Goal: Task Accomplishment & Management: Use online tool/utility

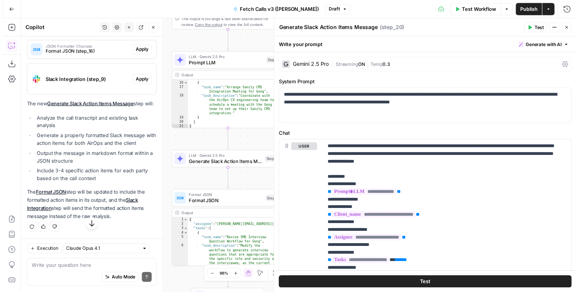
scroll to position [1021, 0]
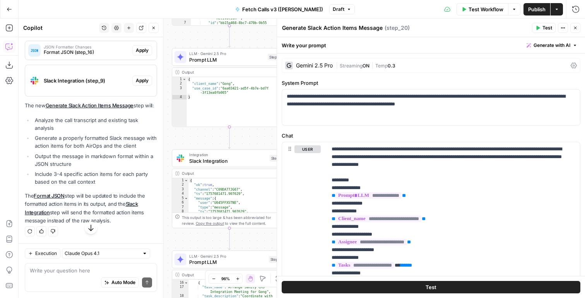
click at [545, 31] on span "Test" at bounding box center [548, 27] width 10 height 7
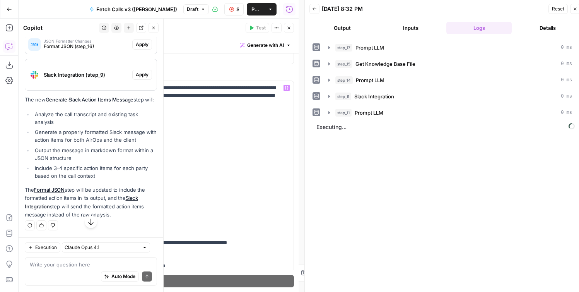
scroll to position [54, 0]
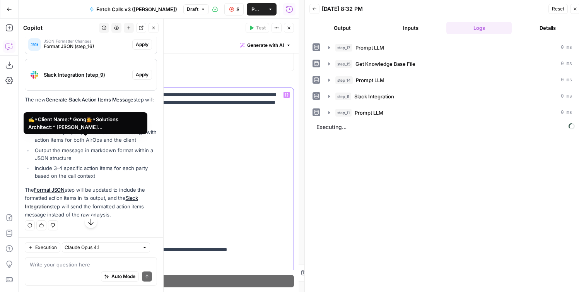
click at [110, 142] on span "**********" at bounding box center [83, 141] width 66 height 7
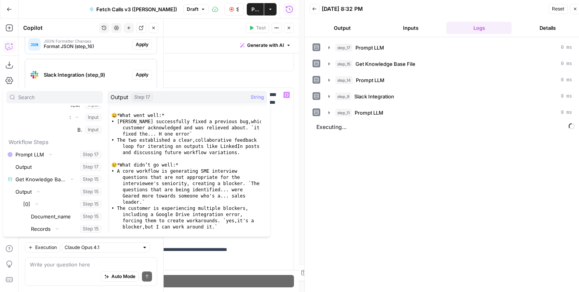
scroll to position [67, 0]
click at [220, 250] on p "**********" at bounding box center [161, 261] width 232 height 341
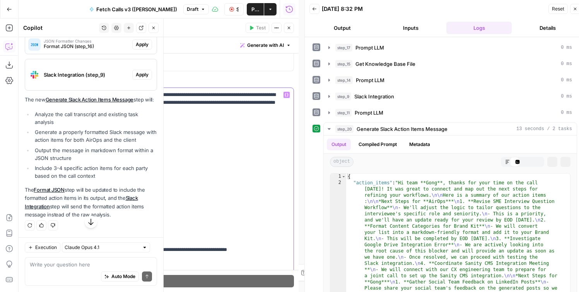
click at [220, 137] on p "**********" at bounding box center [161, 261] width 232 height 341
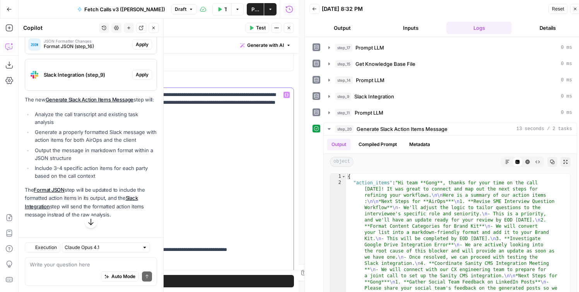
scroll to position [1021, 0]
click at [264, 44] on span "Generate with AI" at bounding box center [265, 45] width 37 height 7
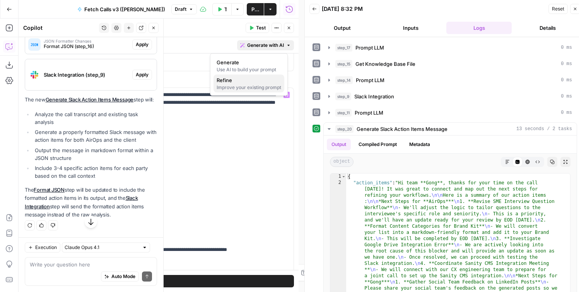
click at [257, 84] on span "Refine" at bounding box center [248, 80] width 62 height 8
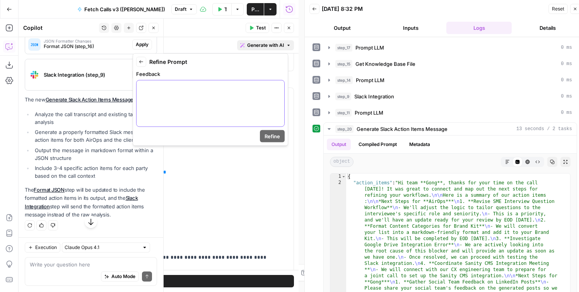
click at [250, 97] on div at bounding box center [211, 104] width 148 height 46
click at [279, 131] on button "Refine" at bounding box center [272, 136] width 25 height 12
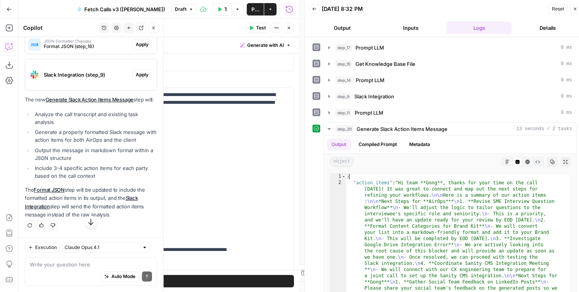
scroll to position [1006, 0]
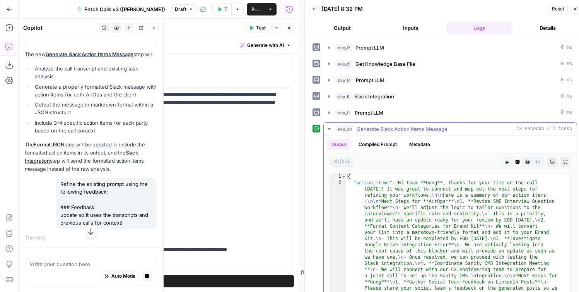
type textarea "**********"
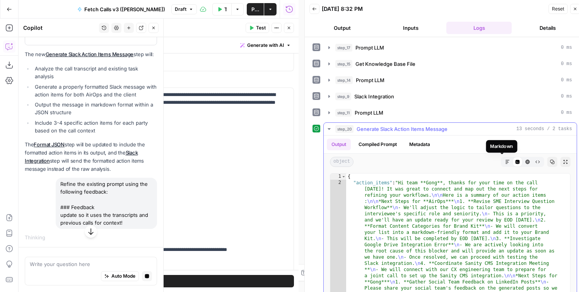
click at [504, 160] on button "Markdown" at bounding box center [508, 162] width 10 height 10
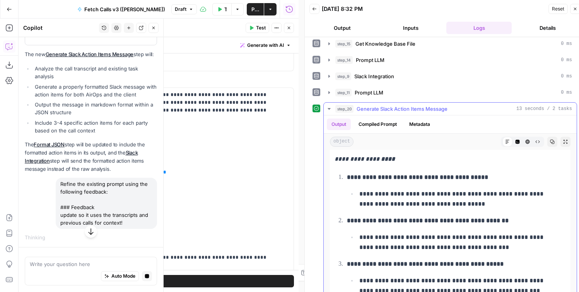
scroll to position [329, 0]
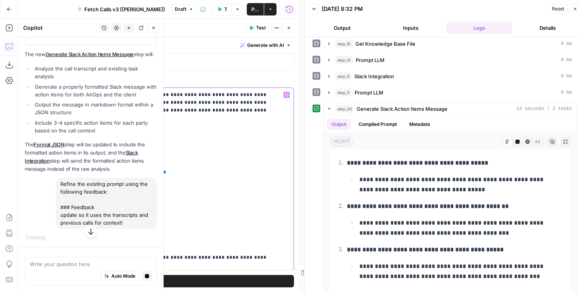
click at [250, 186] on p "**********" at bounding box center [161, 261] width 232 height 341
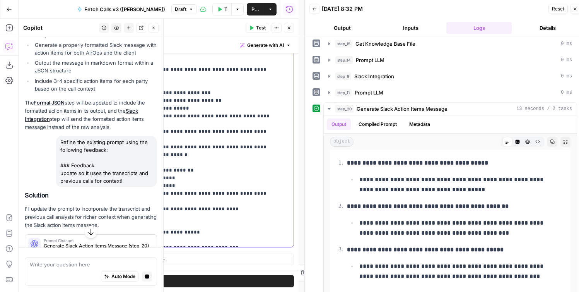
scroll to position [6, 0]
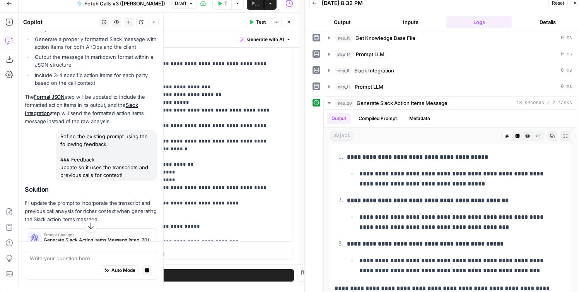
click at [576, 3] on icon "button" at bounding box center [575, 3] width 3 height 3
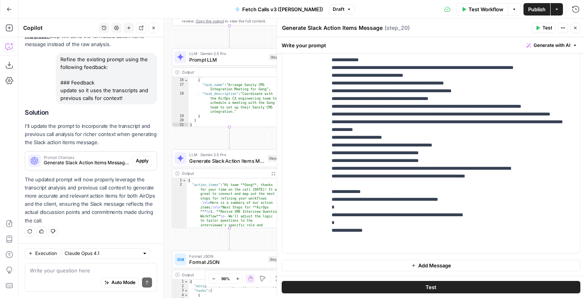
scroll to position [1259, 0]
click at [132, 156] on button "Apply" at bounding box center [142, 161] width 20 height 10
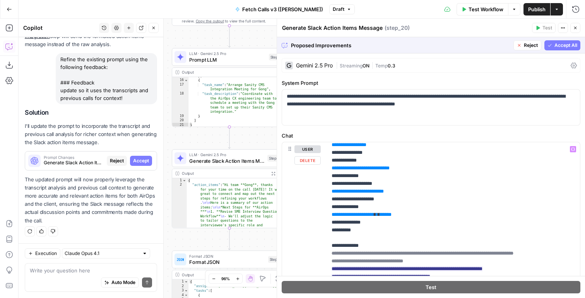
scroll to position [61, 0]
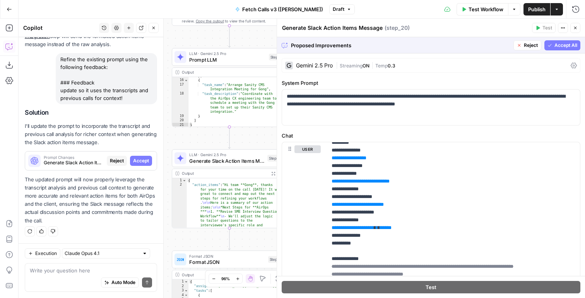
click at [525, 44] on span "Reject" at bounding box center [531, 45] width 14 height 7
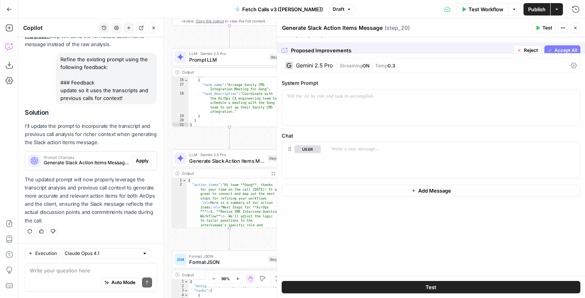
scroll to position [1259, 0]
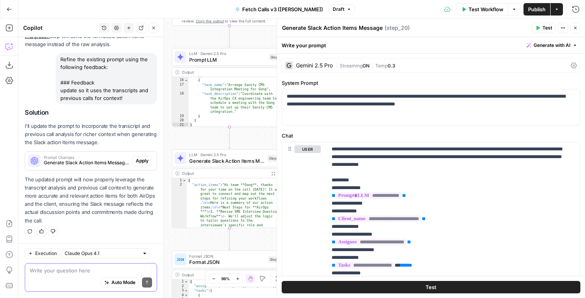
click at [115, 270] on textarea at bounding box center [91, 270] width 122 height 8
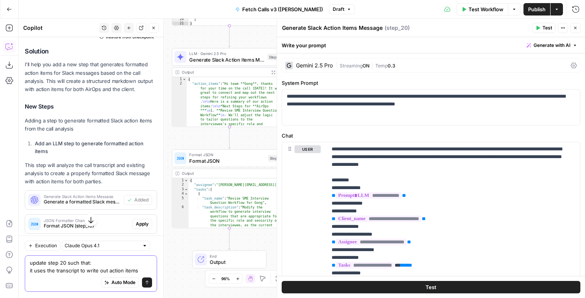
scroll to position [759, 0]
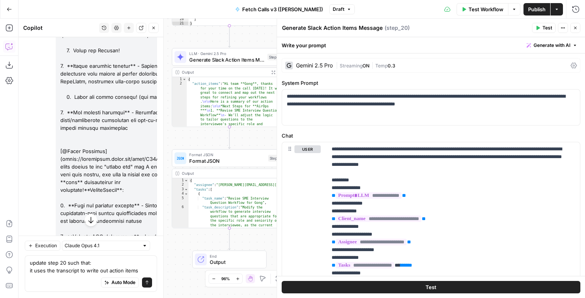
drag, startPoint x: 116, startPoint y: 166, endPoint x: 87, endPoint y: 154, distance: 30.9
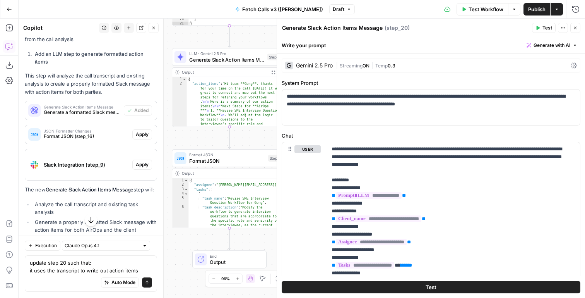
scroll to position [1066, 0]
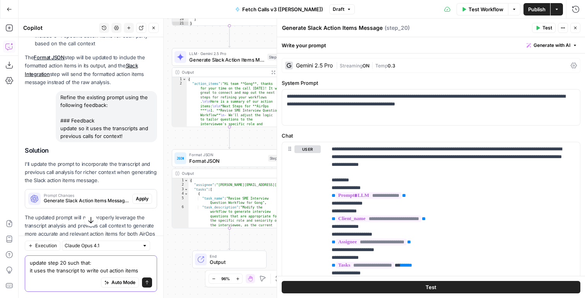
click at [127, 269] on textarea "update step 20 such that: it uses the transcript to write out action items" at bounding box center [91, 266] width 122 height 15
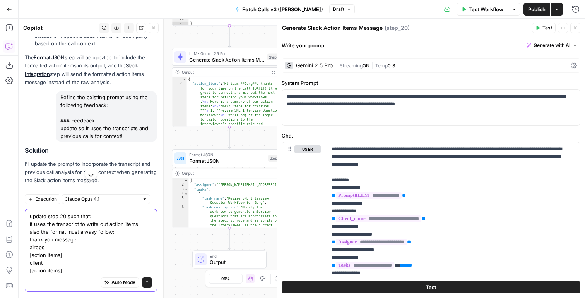
scroll to position [8, 0]
type textarea "update step 20 such that: it uses the transcript to write out action items also…"
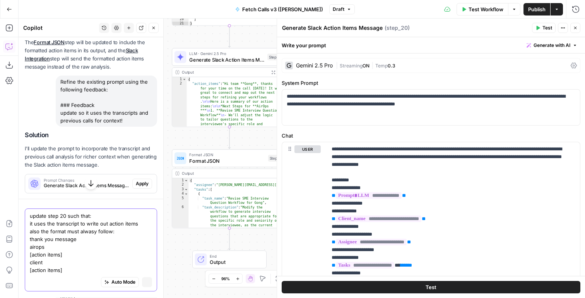
scroll to position [0, 0]
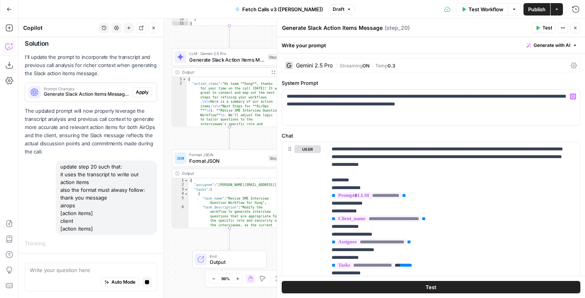
click at [273, 72] on icon "button" at bounding box center [273, 71] width 3 height 3
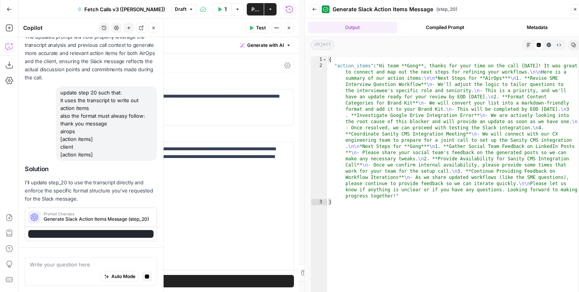
click at [528, 43] on button "Markdown" at bounding box center [529, 45] width 10 height 10
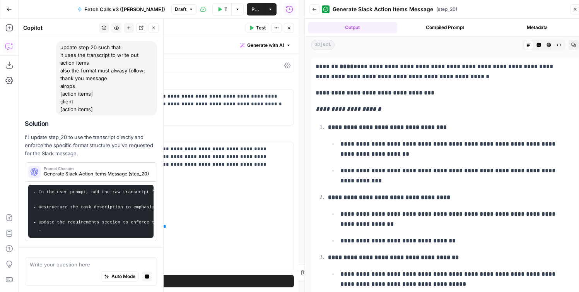
click at [293, 29] on button "Close" at bounding box center [289, 28] width 10 height 10
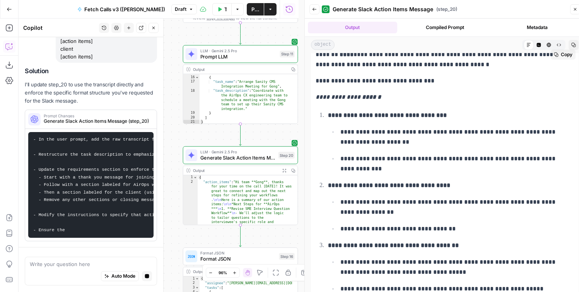
scroll to position [35, 0]
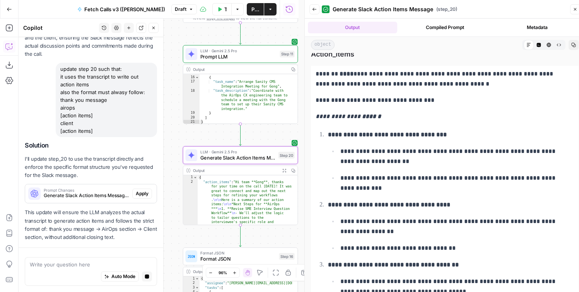
click at [136, 192] on span "Apply" at bounding box center [142, 193] width 13 height 7
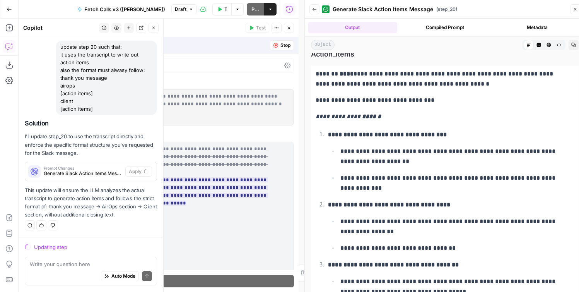
click at [240, 130] on div "**********" at bounding box center [145, 266] width 308 height 427
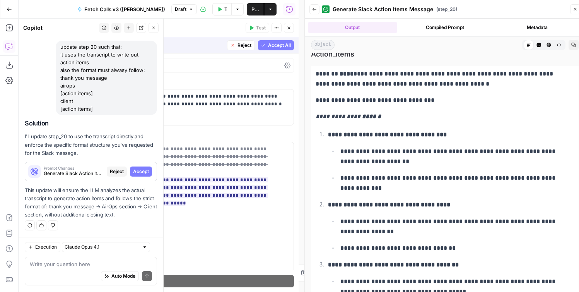
click at [269, 47] on span "Accept All" at bounding box center [279, 45] width 23 height 7
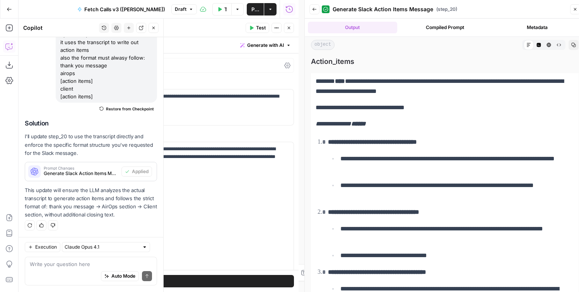
click at [266, 25] on button "Test" at bounding box center [258, 28] width 24 height 10
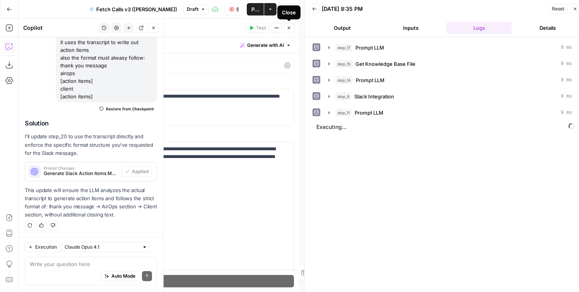
click at [289, 26] on icon "button" at bounding box center [289, 28] width 5 height 5
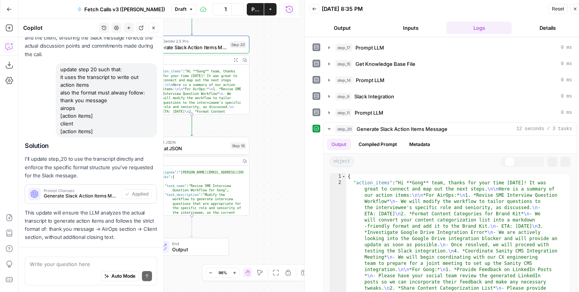
scroll to position [1481, 0]
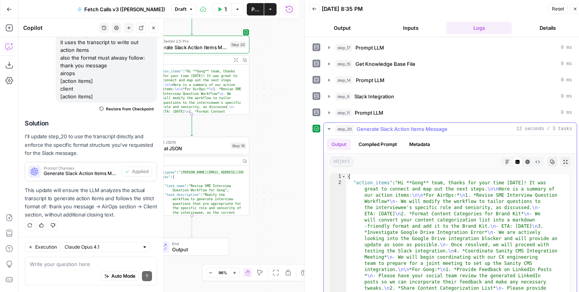
click at [506, 160] on icon "button" at bounding box center [508, 161] width 5 height 5
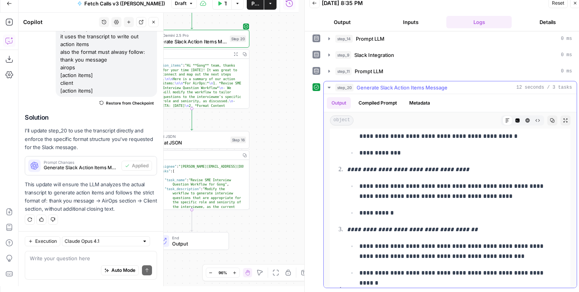
scroll to position [60, 0]
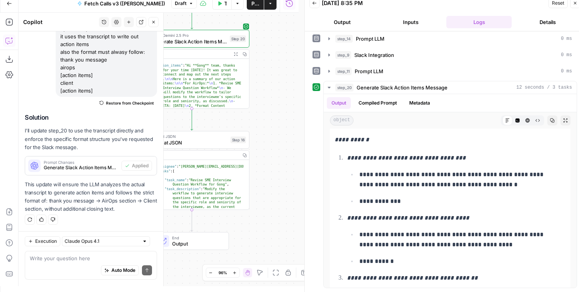
click at [94, 263] on div "Auto Mode Send" at bounding box center [91, 270] width 122 height 17
paste textarea "update, based on the call, generate a list of summarized action items with a br…"
type textarea "update, based on the call, generate a list of summarized action items with a br…"
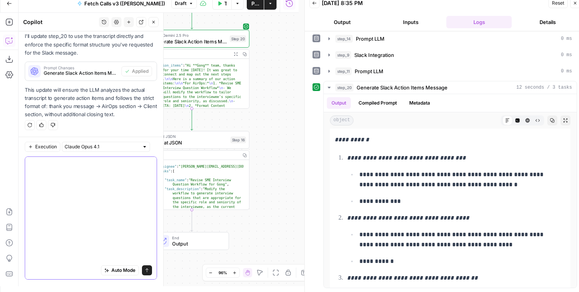
scroll to position [0, 0]
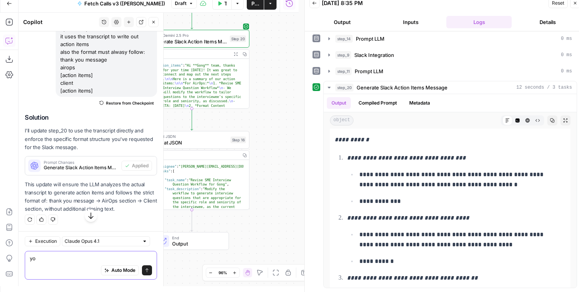
type textarea "y"
paste textarea "update, based on the call, generate a list of summarized action items with a br…"
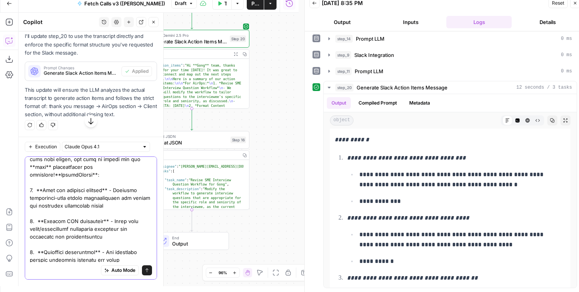
scroll to position [562, 0]
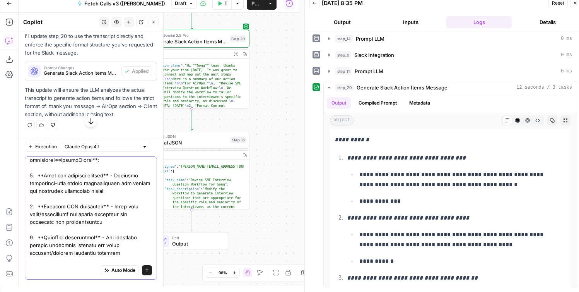
type textarea "use the examples, follow their format: update, based on the call, generate a li…"
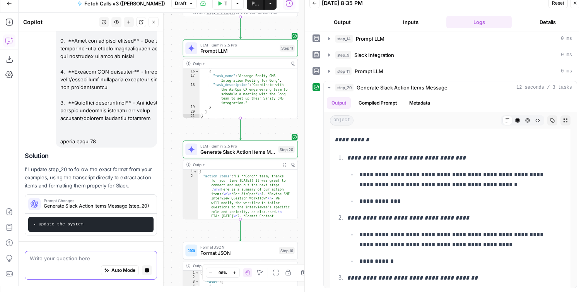
scroll to position [2357, 0]
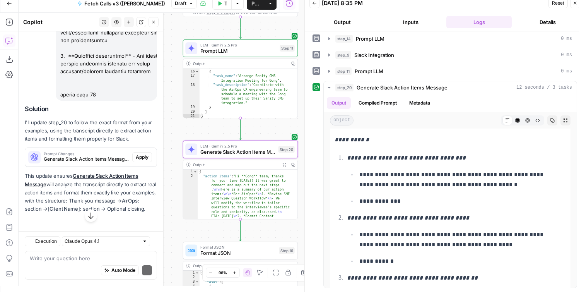
click at [139, 161] on span "Apply" at bounding box center [142, 157] width 13 height 7
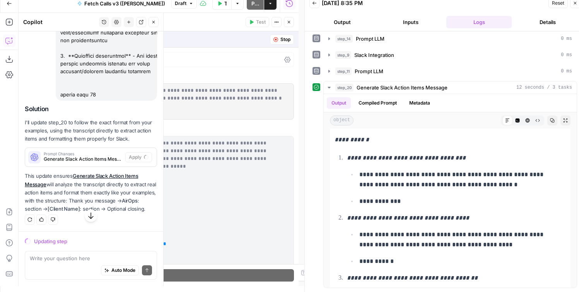
scroll to position [2409, 0]
click at [578, 4] on button "Close" at bounding box center [576, 3] width 10 height 10
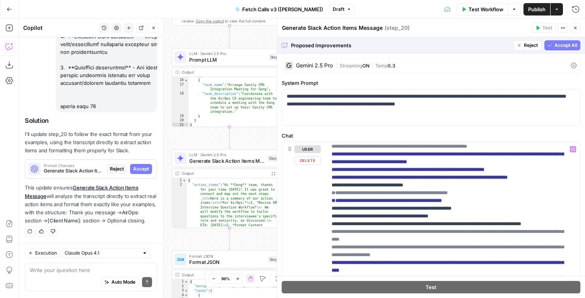
scroll to position [227, 0]
click at [555, 46] on span "Accept All" at bounding box center [566, 45] width 23 height 7
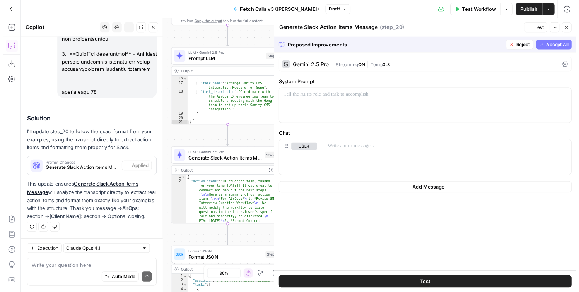
scroll to position [2453, 0]
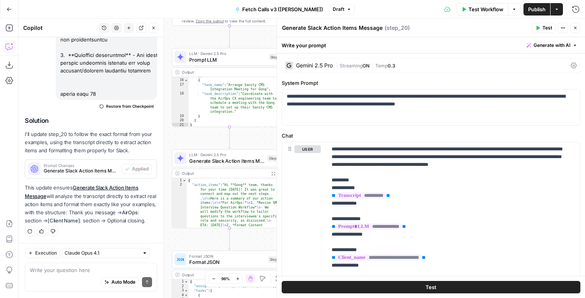
click at [543, 31] on span "Test" at bounding box center [548, 27] width 10 height 7
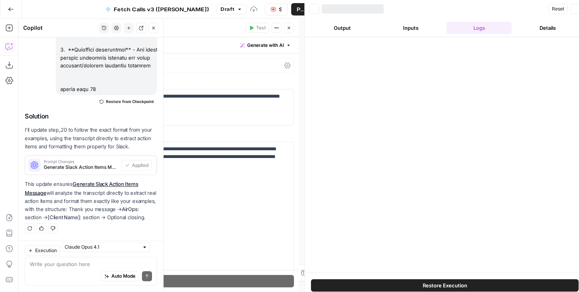
scroll to position [2459, 0]
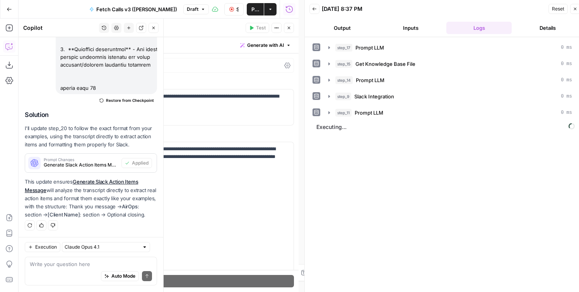
click at [288, 29] on icon "button" at bounding box center [289, 28] width 3 height 3
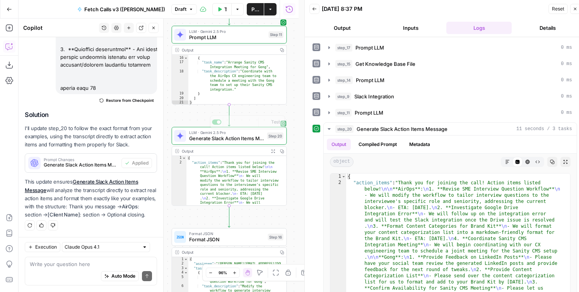
click at [275, 150] on icon "button" at bounding box center [272, 150] width 3 height 3
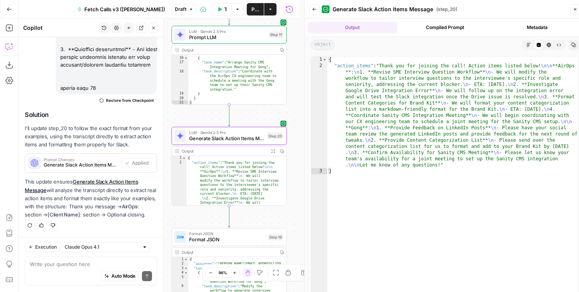
click at [529, 46] on icon "button" at bounding box center [529, 45] width 5 height 5
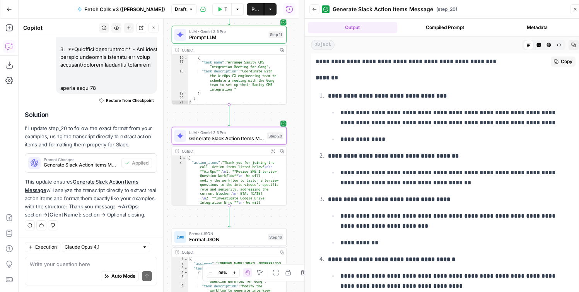
scroll to position [0, 0]
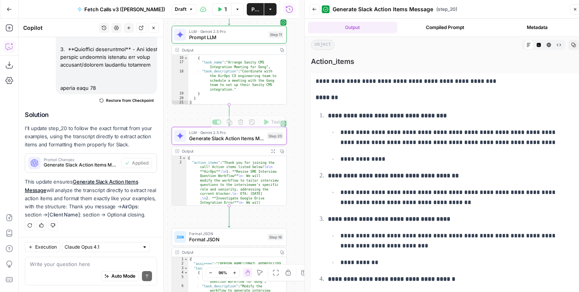
click at [218, 142] on div "LLM · Gemini 2.5 Pro Generate Slack Action Items Message Step 20 Copy step Dele…" at bounding box center [229, 136] width 115 height 18
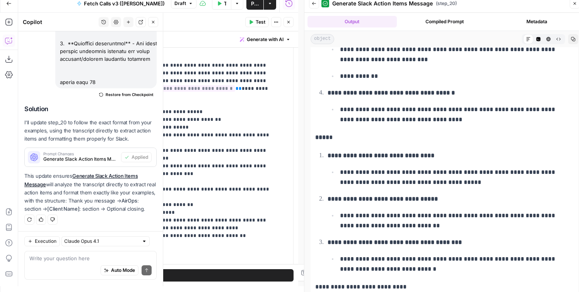
scroll to position [211, 0]
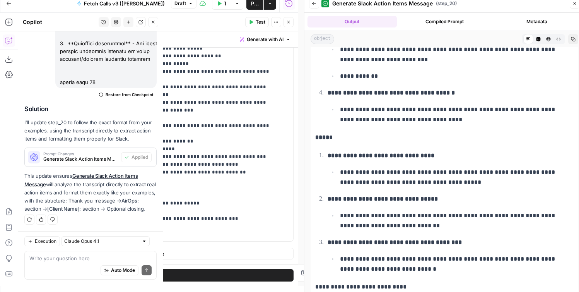
click at [290, 20] on icon "button" at bounding box center [288, 22] width 5 height 5
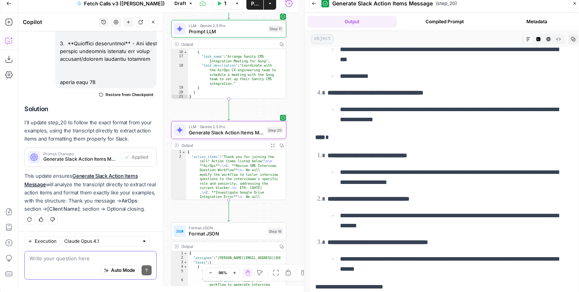
click at [113, 257] on textarea at bounding box center [90, 259] width 122 height 8
type textarea "update suchg that their are no sub bullet poitns"
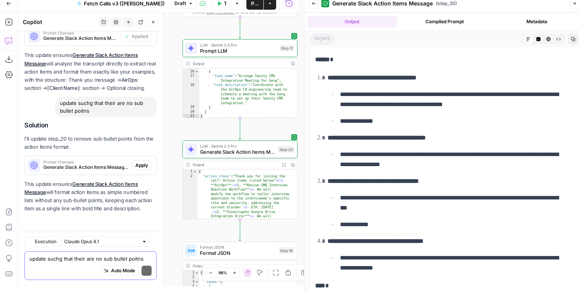
scroll to position [2579, 0]
click at [137, 164] on span "Apply" at bounding box center [141, 165] width 13 height 7
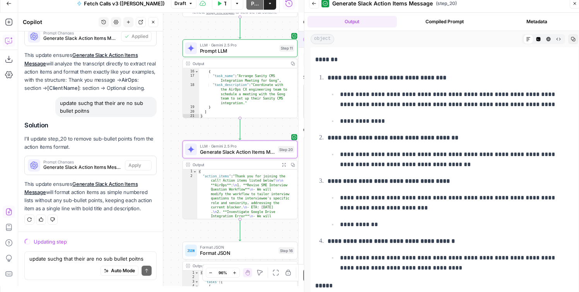
scroll to position [2530, 0]
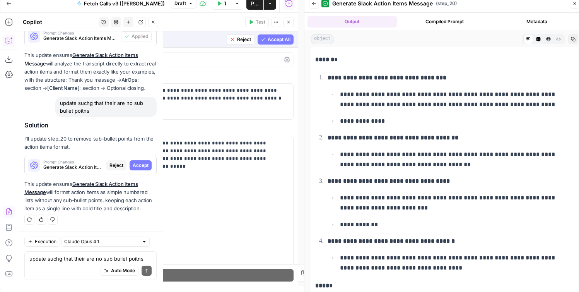
click at [270, 38] on span "Accept All" at bounding box center [279, 39] width 23 height 7
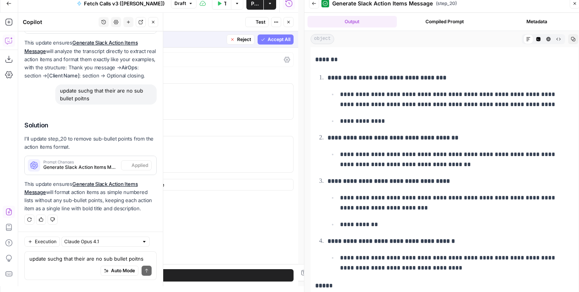
scroll to position [0, 0]
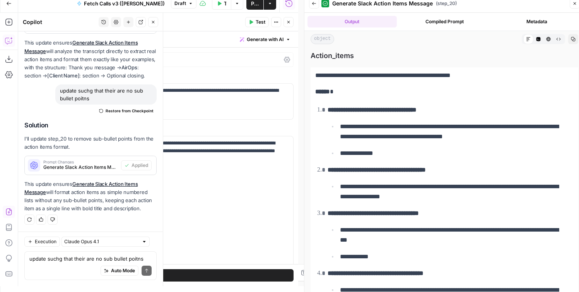
click at [263, 24] on span "Test" at bounding box center [261, 22] width 10 height 7
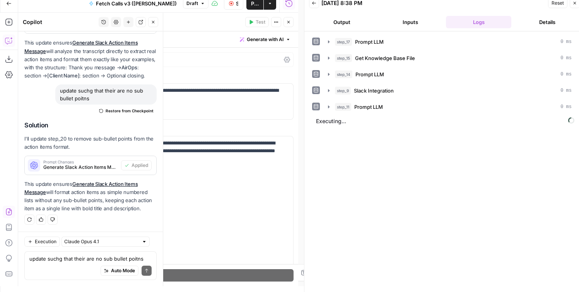
click at [291, 22] on button "Close" at bounding box center [289, 22] width 10 height 10
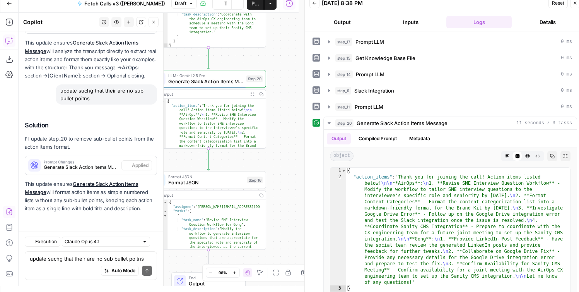
scroll to position [2592, 0]
click at [506, 156] on icon "button" at bounding box center [508, 156] width 5 height 5
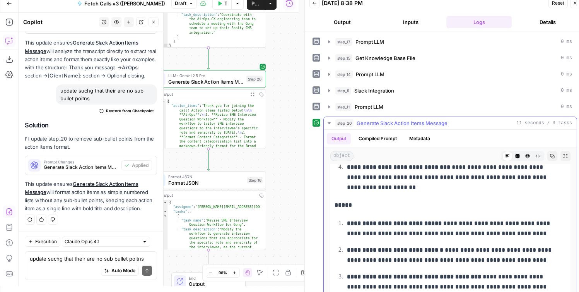
scroll to position [36, 0]
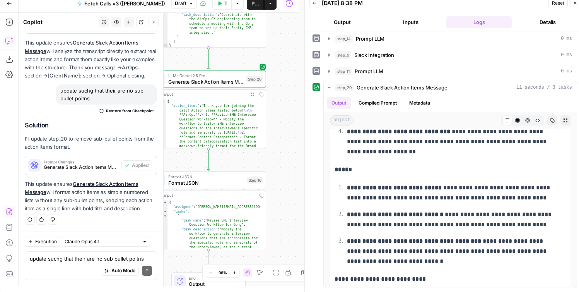
click at [253, 86] on div "LLM · Gemini 2.5 Pro Generate Slack Action Items Message Step 20 Copy step Dele…" at bounding box center [208, 79] width 115 height 18
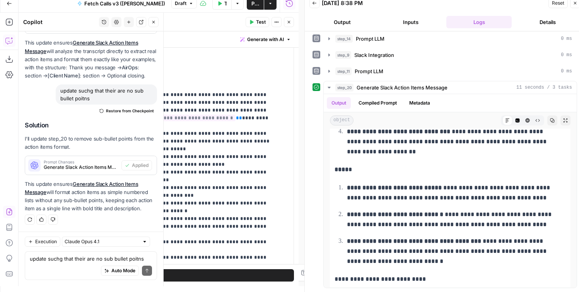
scroll to position [119, 0]
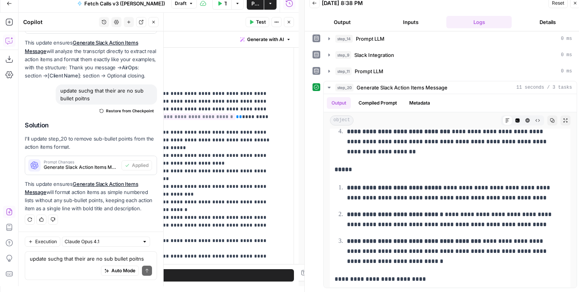
click at [266, 43] on button "Generate with AI" at bounding box center [265, 39] width 57 height 10
click at [257, 75] on span "Refine" at bounding box center [248, 74] width 62 height 8
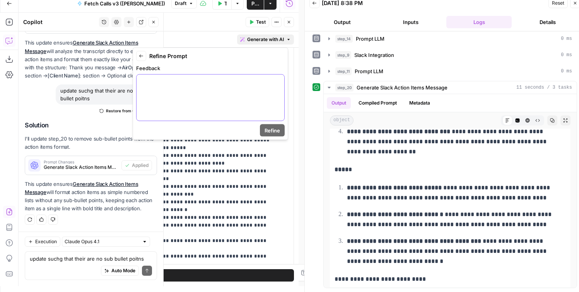
click at [246, 83] on p at bounding box center [210, 82] width 139 height 8
click at [269, 124] on button "Refine" at bounding box center [272, 130] width 25 height 12
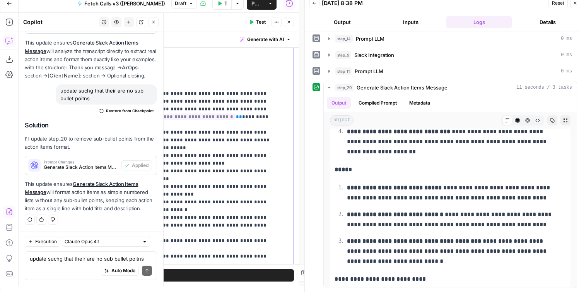
scroll to position [2572, 0]
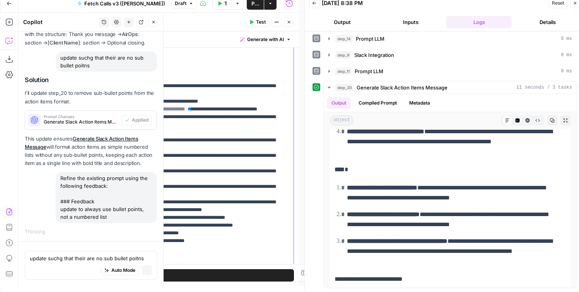
click at [276, 130] on p "**********" at bounding box center [161, 101] width 232 height 457
click at [513, 120] on button "Code Editor" at bounding box center [518, 120] width 10 height 10
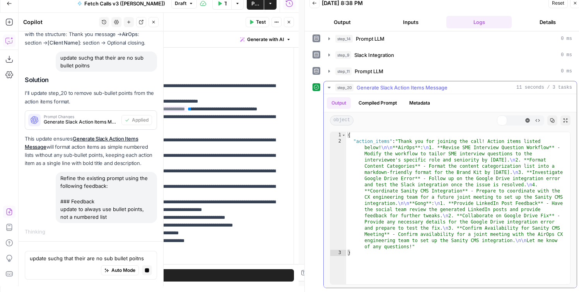
scroll to position [0, 0]
type textarea "**********"
click at [441, 163] on div "{ "action_items" : "Thank you for joining the call! Action items listed below! …" at bounding box center [458, 214] width 224 height 165
click at [407, 142] on div "{ "action_items" : "Thank you for joining the call! Action items listed below! …" at bounding box center [458, 214] width 224 height 165
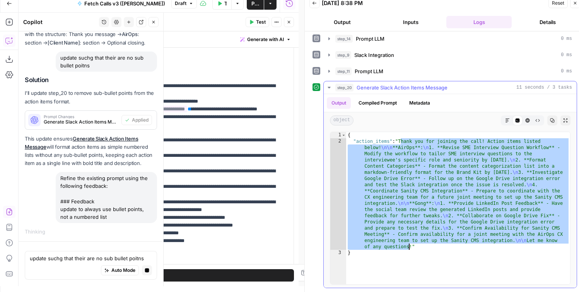
drag, startPoint x: 407, startPoint y: 142, endPoint x: 411, endPoint y: 247, distance: 104.6
click at [411, 247] on div "{ "action_items" : "Thank you for joining the call! Action items listed below! …" at bounding box center [458, 214] width 224 height 165
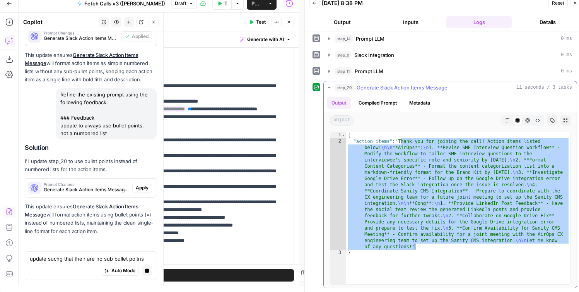
scroll to position [2743, 0]
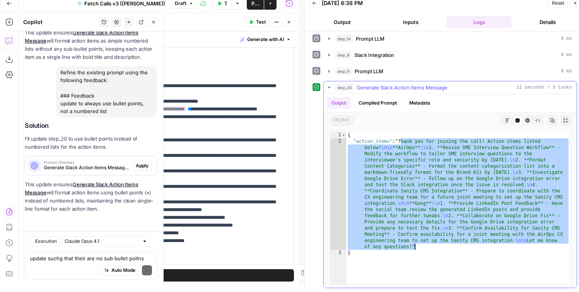
click at [492, 178] on div "{ "action_items" : "Thank you for joining the call! Action items listed below! …" at bounding box center [458, 214] width 224 height 165
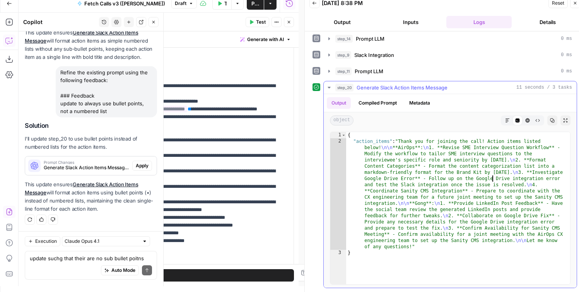
click at [505, 121] on button "Markdown" at bounding box center [508, 120] width 10 height 10
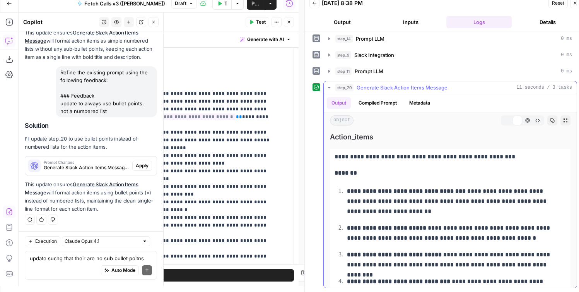
scroll to position [0, 0]
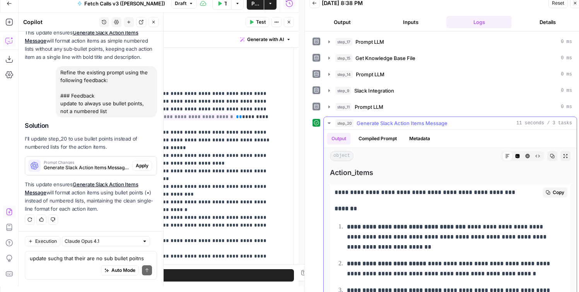
click at [553, 190] on span "Copy" at bounding box center [559, 192] width 12 height 7
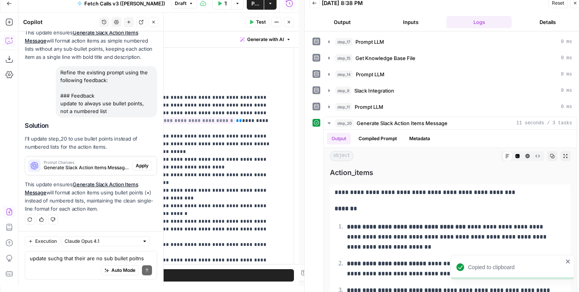
scroll to position [147, 0]
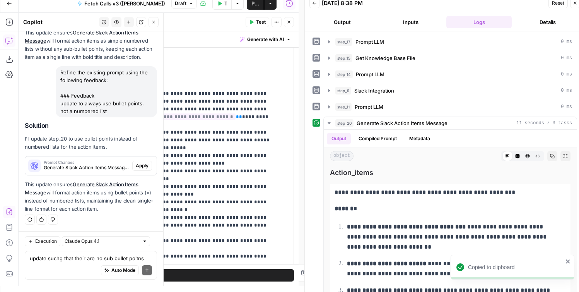
click at [575, 4] on icon "button" at bounding box center [575, 3] width 3 height 3
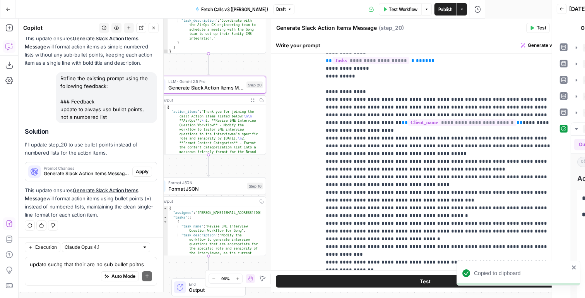
scroll to position [2737, 0]
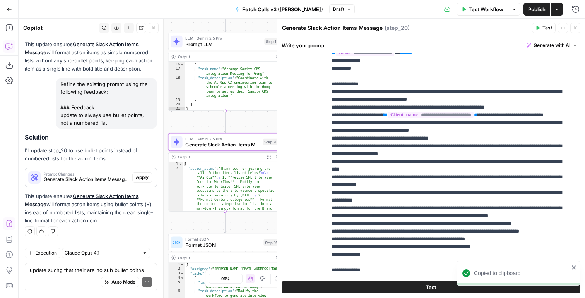
click at [139, 179] on span "Apply" at bounding box center [142, 177] width 13 height 7
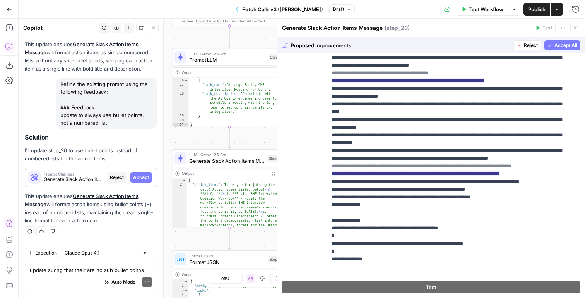
scroll to position [181, 0]
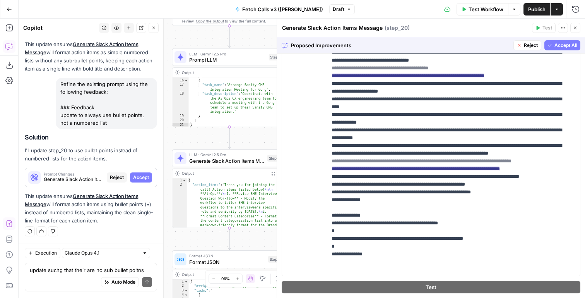
click at [547, 44] on button "Accept All" at bounding box center [563, 45] width 36 height 10
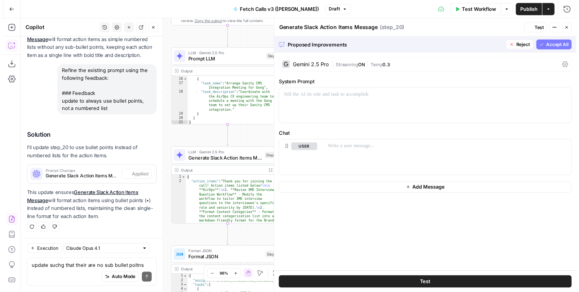
scroll to position [0, 0]
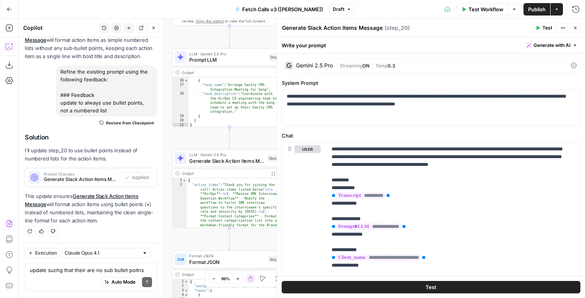
click at [536, 30] on icon "button" at bounding box center [538, 28] width 5 height 5
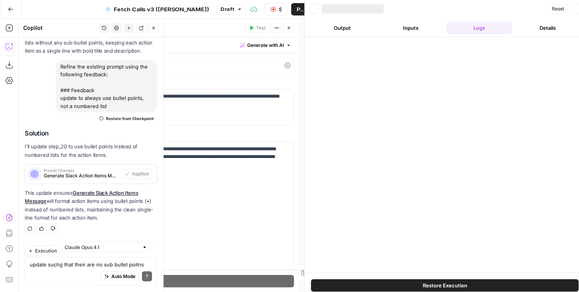
scroll to position [2755, 0]
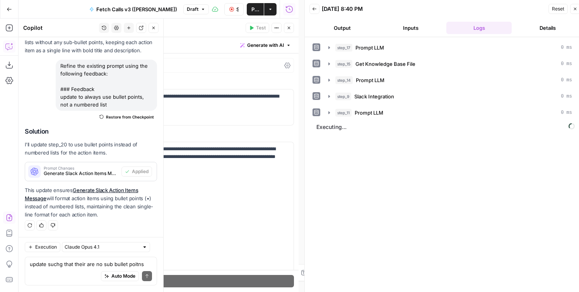
click at [293, 26] on button "Close" at bounding box center [289, 28] width 10 height 10
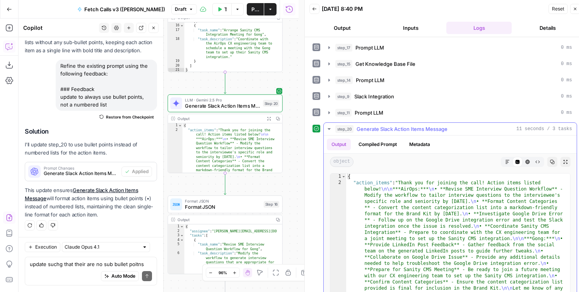
click at [506, 161] on icon "button" at bounding box center [508, 161] width 5 height 5
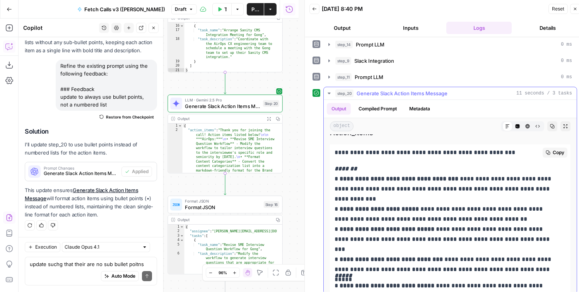
scroll to position [0, 0]
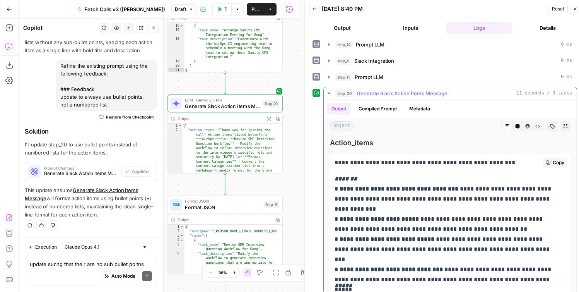
click at [543, 165] on button "Copy" at bounding box center [555, 163] width 25 height 10
click at [516, 125] on icon "button" at bounding box center [518, 126] width 5 height 5
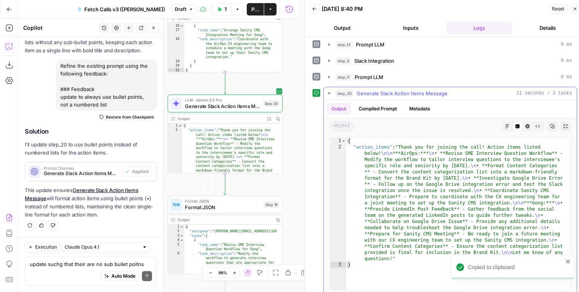
type textarea "*"
click at [556, 142] on div "{ "action_items" : "Thank you for joining the call! Action items listed below! …" at bounding box center [458, 220] width 224 height 165
click at [548, 131] on button "Copy" at bounding box center [553, 126] width 10 height 10
click at [489, 178] on div "{ "action_items" : "Thank you for joining the call! Action items listed below! …" at bounding box center [458, 220] width 224 height 165
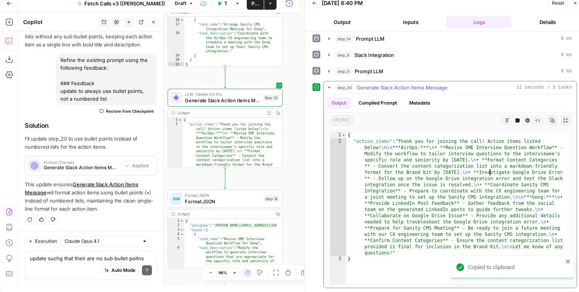
click at [506, 119] on icon "button" at bounding box center [508, 120] width 5 height 5
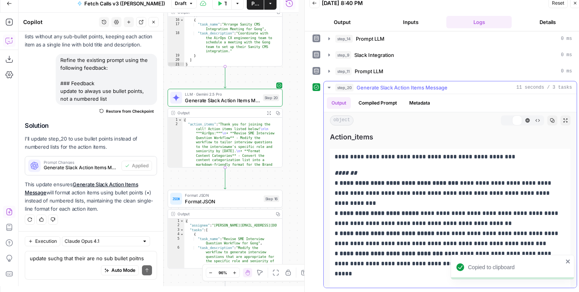
scroll to position [0, 0]
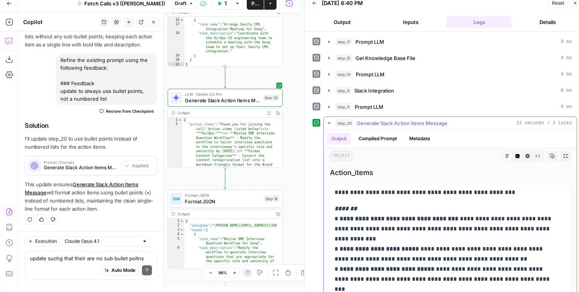
click at [516, 155] on icon "button" at bounding box center [518, 156] width 4 height 4
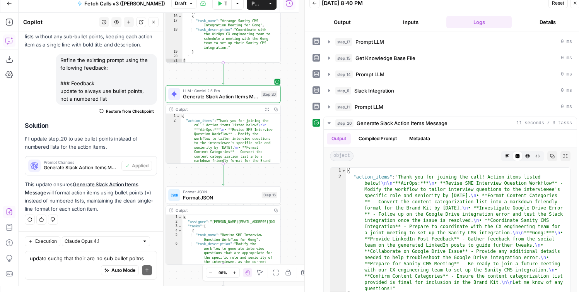
type textarea "**********"
click at [222, 120] on div "{ "action_items" : "Thank you for joining the call! Action items listed below! …" at bounding box center [228, 219] width 95 height 211
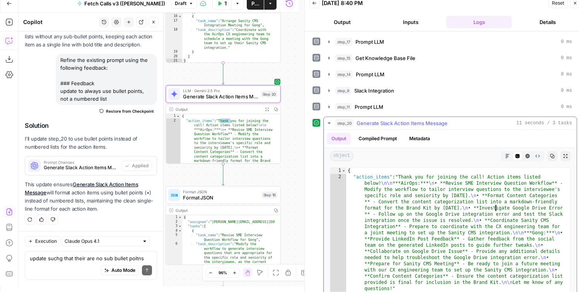
click at [497, 210] on div "{ "action_items" : "Thank you for joining the call! Action items listed below! …" at bounding box center [458, 250] width 224 height 165
click at [533, 182] on div "{ "action_items" : "Thank you for joining the call! Action items listed below! …" at bounding box center [458, 250] width 224 height 165
type textarea "**********"
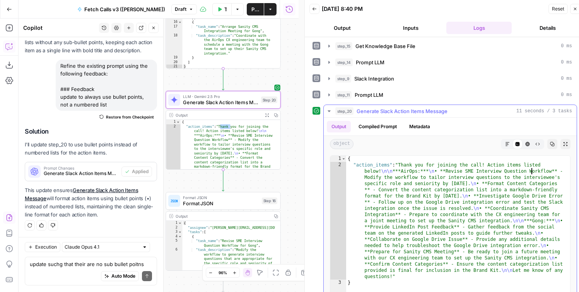
scroll to position [22, 0]
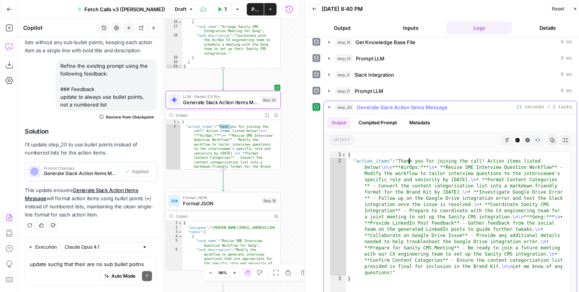
click at [408, 163] on div "{ "action_items" : "Thank you for joining the call! Action items listed below! …" at bounding box center [458, 234] width 224 height 165
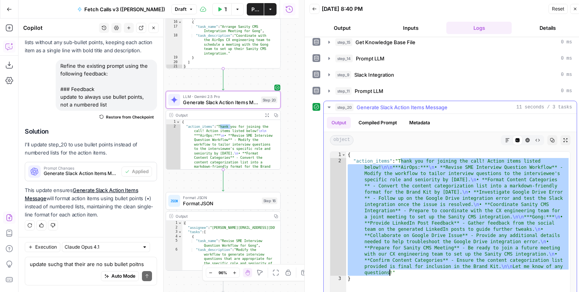
drag, startPoint x: 408, startPoint y: 163, endPoint x: 391, endPoint y: 273, distance: 111.7
click at [391, 273] on div "{ "action_items" : "Thank you for joining the call! Action items listed below! …" at bounding box center [458, 234] width 224 height 165
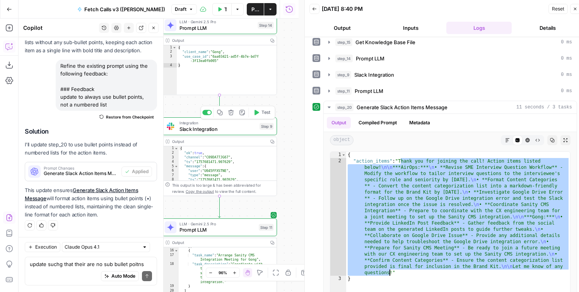
click at [206, 115] on div "Copy step Delete step Add Note Test" at bounding box center [237, 113] width 75 height 14
click at [207, 112] on div at bounding box center [206, 112] width 9 height 5
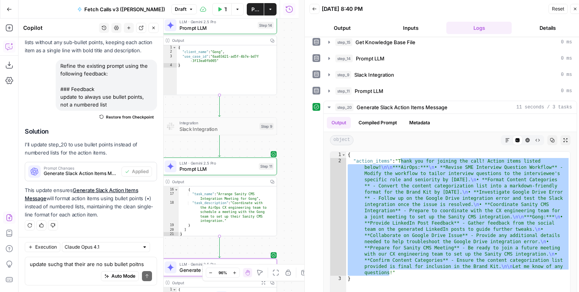
click at [256, 12] on span "Publish" at bounding box center [256, 9] width 8 height 8
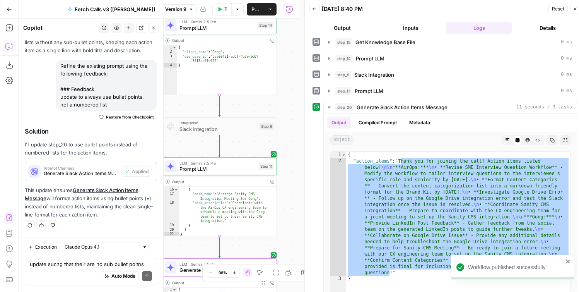
click at [283, 199] on div "**********" at bounding box center [159, 155] width 280 height 273
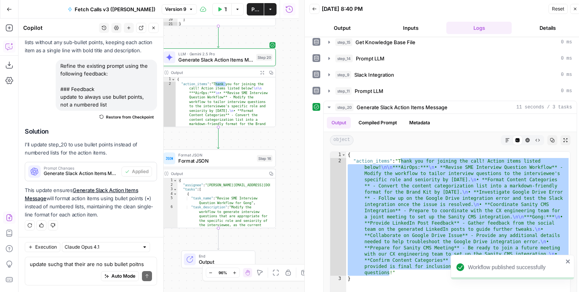
click at [246, 162] on span "Format JSON" at bounding box center [216, 160] width 76 height 7
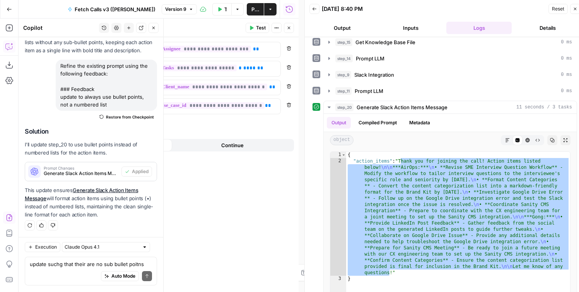
click at [37, 123] on span "Add variable" at bounding box center [22, 127] width 30 height 8
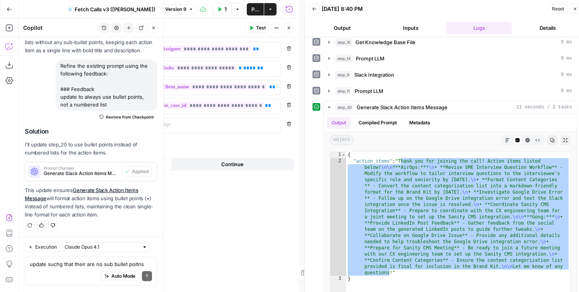
click at [48, 127] on p at bounding box center [65, 125] width 112 height 8
click at [576, 11] on button "Close" at bounding box center [576, 9] width 10 height 10
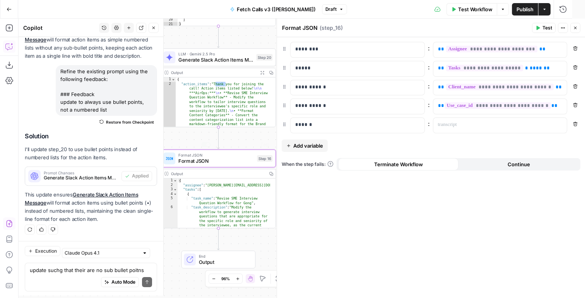
scroll to position [2750, 0]
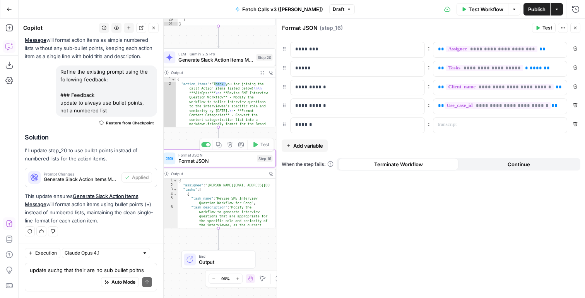
click at [334, 138] on div "**********" at bounding box center [431, 167] width 308 height 260
click at [339, 122] on p "******" at bounding box center [351, 125] width 112 height 8
click at [469, 128] on p at bounding box center [494, 125] width 112 height 8
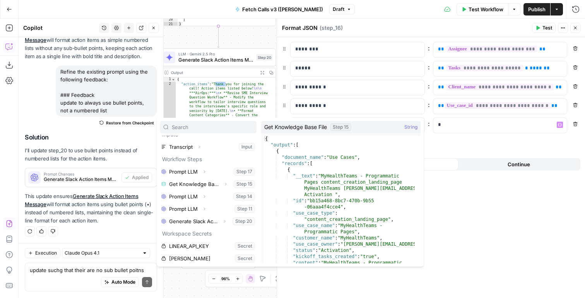
scroll to position [9, 0]
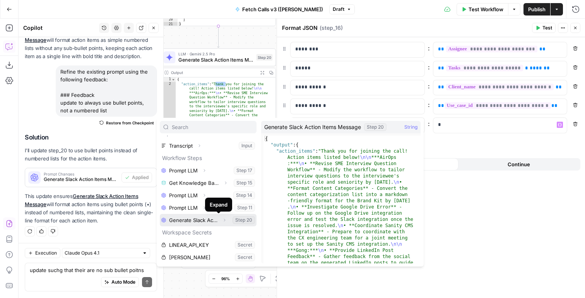
click at [222, 220] on icon "button" at bounding box center [224, 220] width 5 height 5
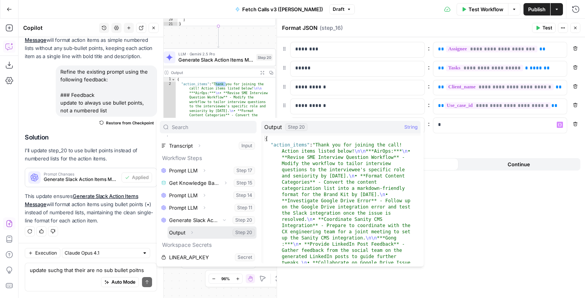
click at [193, 231] on icon "button" at bounding box center [192, 232] width 5 height 5
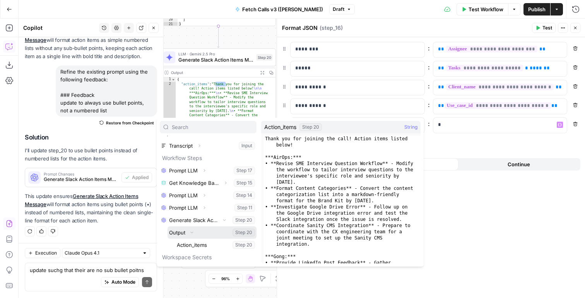
scroll to position [23, 0]
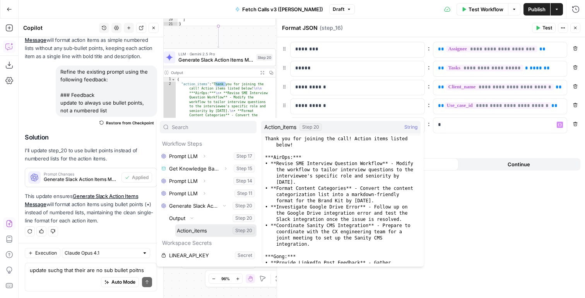
click at [206, 233] on button "Select variable Action_items" at bounding box center [215, 230] width 81 height 12
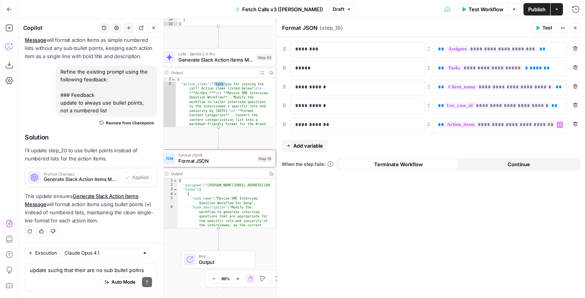
click at [446, 200] on div "**********" at bounding box center [431, 167] width 308 height 260
click at [576, 28] on icon "button" at bounding box center [575, 28] width 3 height 3
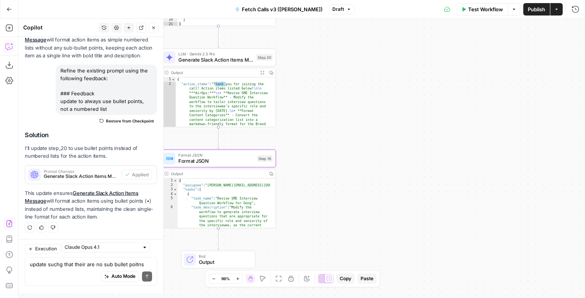
scroll to position [2750, 0]
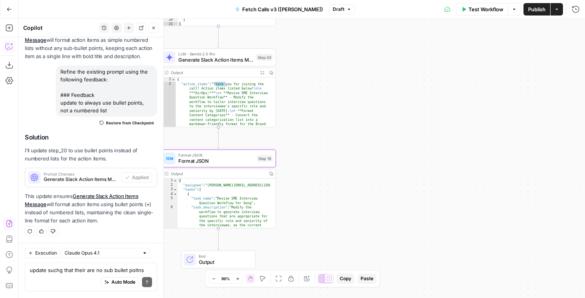
click at [538, 13] on span "Publish" at bounding box center [536, 9] width 17 height 8
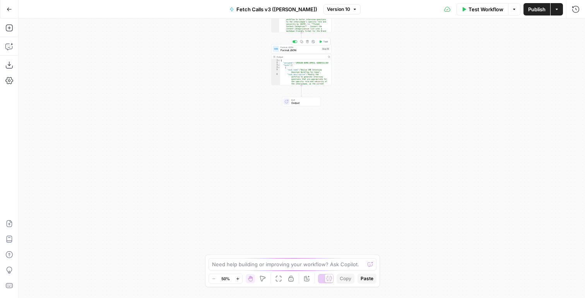
click at [319, 52] on span "Format JSON" at bounding box center [300, 50] width 39 height 4
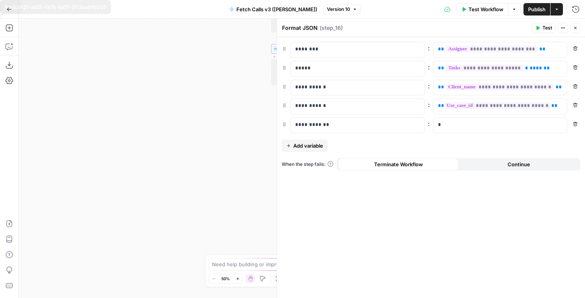
click at [473, 133] on div "* Variables Menu" at bounding box center [500, 125] width 135 height 16
click at [475, 129] on p "*" at bounding box center [494, 125] width 112 height 8
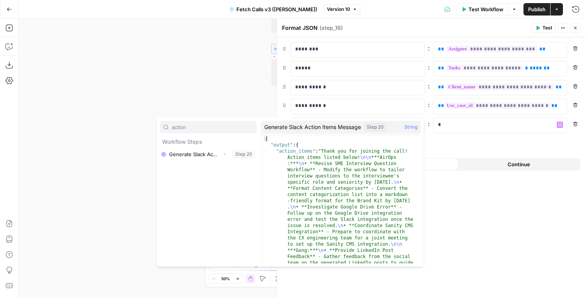
type input "action"
click at [226, 155] on icon "button" at bounding box center [224, 154] width 5 height 5
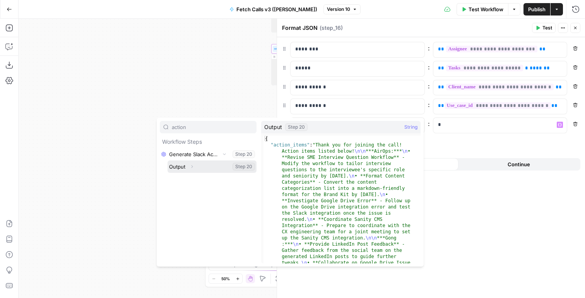
click at [192, 167] on icon "button" at bounding box center [192, 166] width 5 height 5
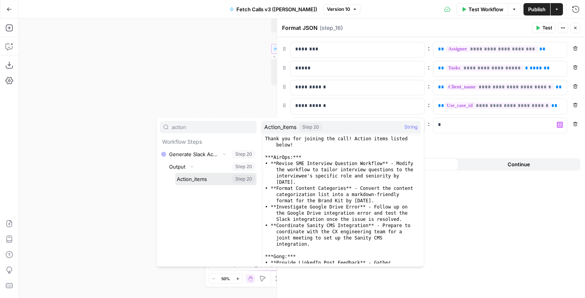
click at [199, 182] on button "Select variable Action_items" at bounding box center [215, 179] width 81 height 12
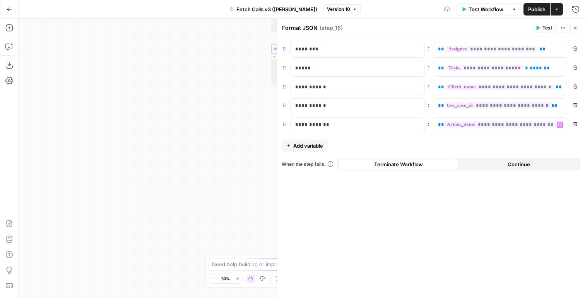
click at [445, 239] on div "**********" at bounding box center [431, 167] width 308 height 260
click at [573, 28] on button "Close" at bounding box center [576, 28] width 10 height 10
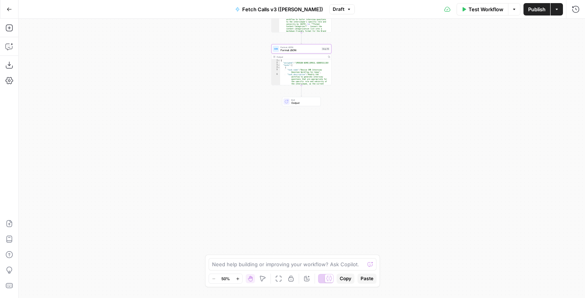
click at [376, 92] on div "**********" at bounding box center [302, 158] width 567 height 279
click at [319, 50] on span "Format JSON" at bounding box center [300, 50] width 39 height 4
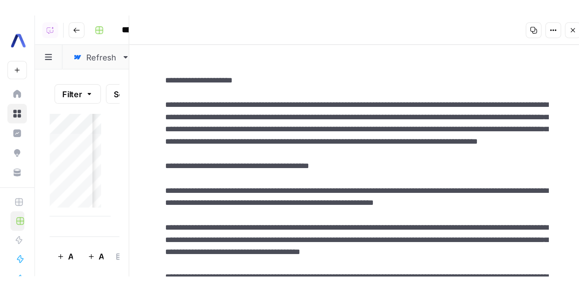
scroll to position [0, 889]
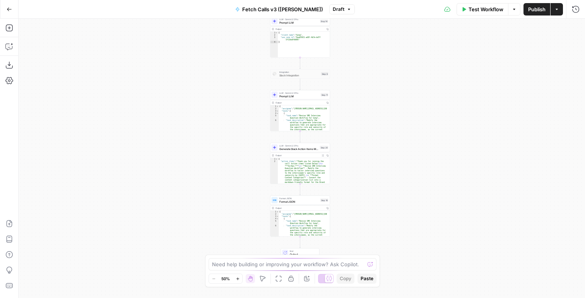
click at [321, 202] on div "Format JSON Format JSON Step 16 Copy step Delete step Add Note Test" at bounding box center [300, 200] width 57 height 7
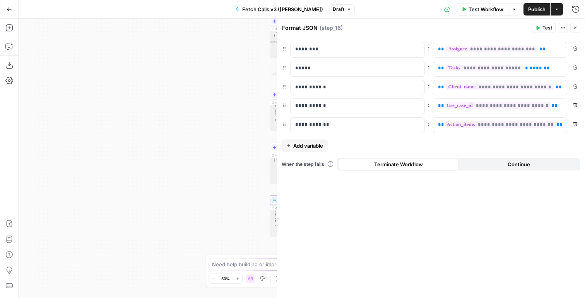
click at [533, 9] on span "Publish" at bounding box center [536, 9] width 17 height 8
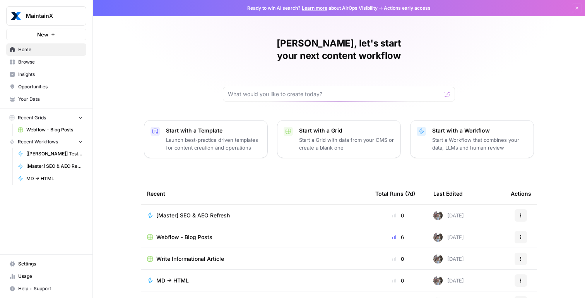
click at [58, 17] on span "MaintainX" at bounding box center [49, 16] width 47 height 8
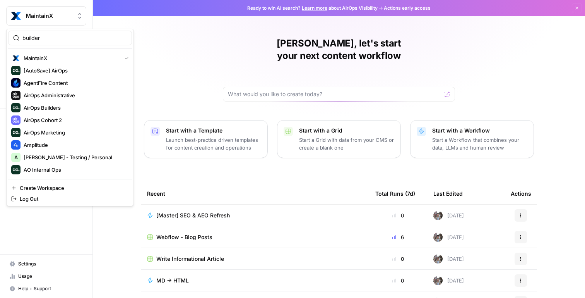
type input "builder"
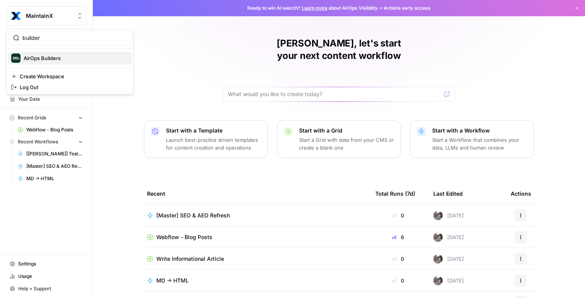
click at [57, 59] on span "AirOps Builders" at bounding box center [75, 58] width 102 height 8
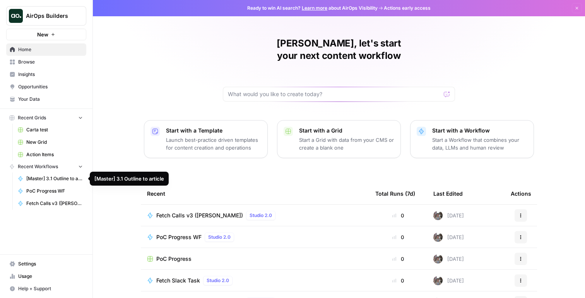
click at [61, 194] on span "PoC Progress WF" at bounding box center [54, 190] width 57 height 7
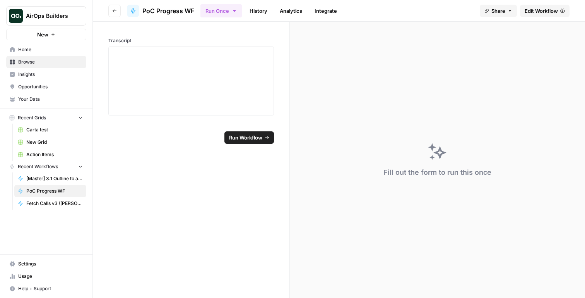
click at [552, 13] on span "Edit Workflow" at bounding box center [541, 11] width 33 height 8
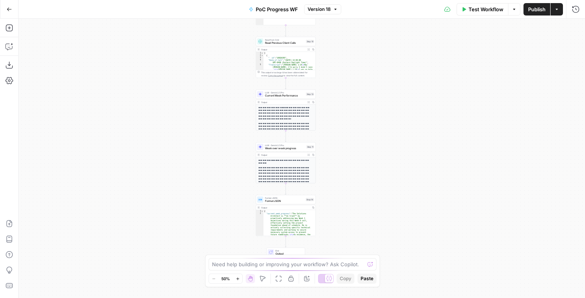
click at [2, 9] on button "Go Back" at bounding box center [9, 9] width 14 height 14
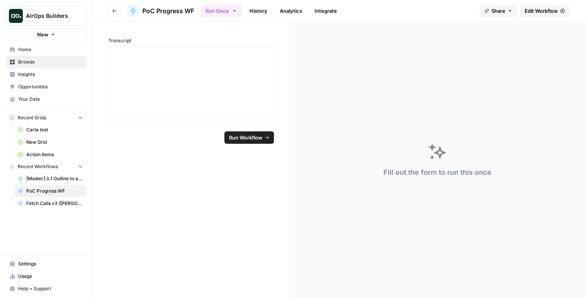
click at [57, 206] on span "Fetch Calls v3 ([PERSON_NAME])" at bounding box center [54, 203] width 57 height 7
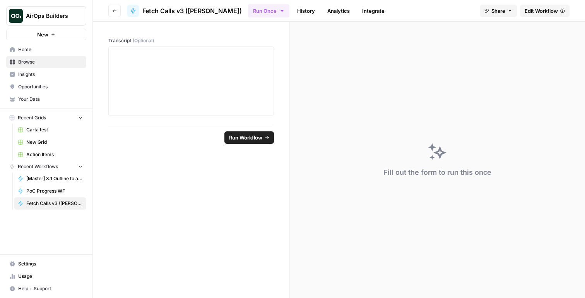
click at [539, 8] on span "Edit Workflow" at bounding box center [541, 11] width 33 height 8
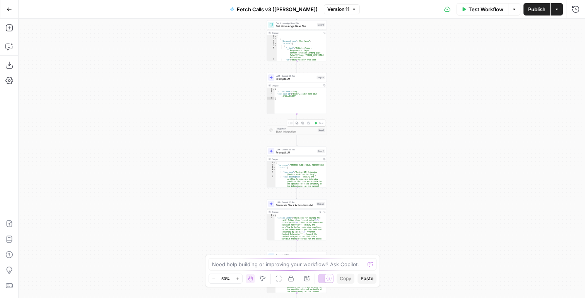
click at [291, 123] on div at bounding box center [290, 123] width 5 height 3
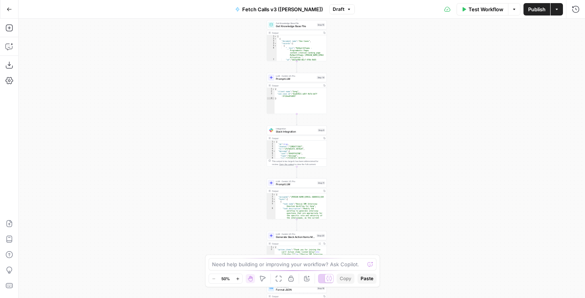
click at [359, 182] on div "**********" at bounding box center [302, 158] width 567 height 279
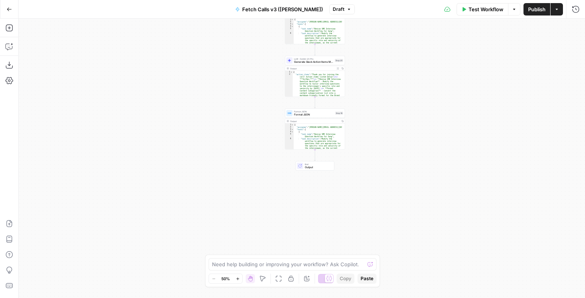
drag, startPoint x: 361, startPoint y: 195, endPoint x: 368, endPoint y: 73, distance: 122.5
click at [368, 74] on div "**********" at bounding box center [302, 158] width 567 height 279
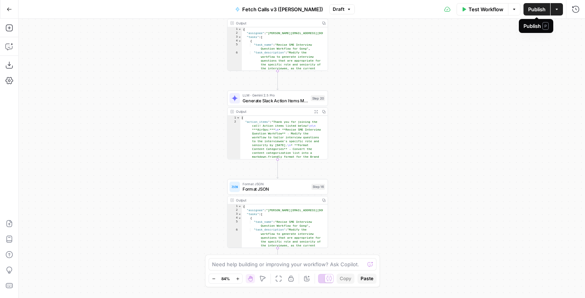
click at [537, 7] on span "Publish" at bounding box center [536, 9] width 17 height 8
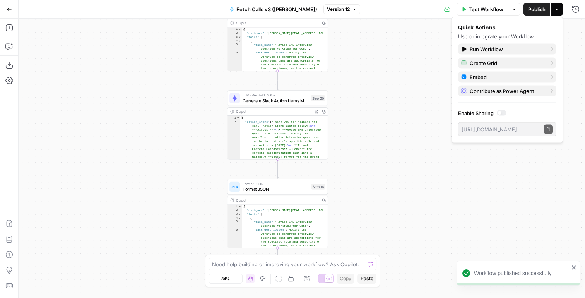
click at [391, 106] on div "**********" at bounding box center [302, 158] width 567 height 279
